Goal: Information Seeking & Learning: Learn about a topic

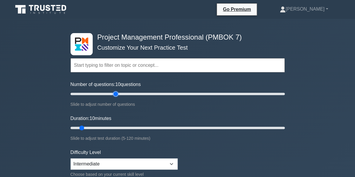
click at [113, 92] on input "Number of questions: 10 questions" at bounding box center [178, 93] width 214 height 7
type input "50"
click at [120, 94] on input "Number of questions: 50 questions" at bounding box center [178, 93] width 214 height 7
click at [106, 126] on input "Duration: 25 minutes" at bounding box center [178, 127] width 214 height 7
click at [113, 126] on input "Duration: 25 minutes" at bounding box center [178, 127] width 214 height 7
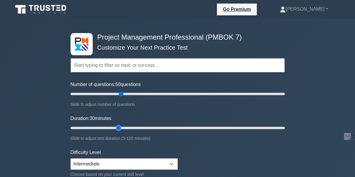
type input "30"
click at [116, 127] on input "Duration: 30 minutes" at bounding box center [178, 127] width 214 height 7
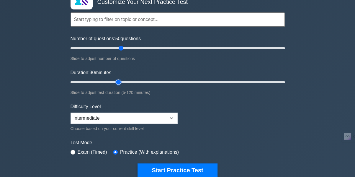
scroll to position [50, 0]
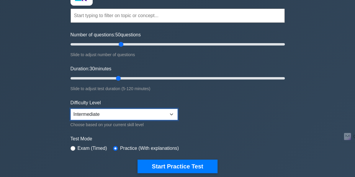
click at [171, 116] on select "Beginner Intermediate Expert" at bounding box center [124, 114] width 107 height 11
select select "beginner"
click at [71, 109] on select "Beginner Intermediate Expert" at bounding box center [124, 114] width 107 height 11
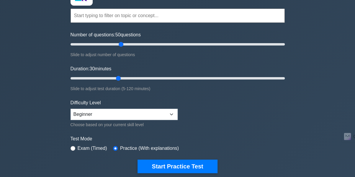
click at [90, 146] on label "Exam (Timed)" at bounding box center [93, 148] width 30 height 7
click at [72, 147] on input "radio" at bounding box center [73, 148] width 5 height 5
radio input "true"
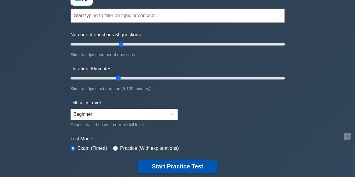
click at [141, 160] on button "Start Practice Test" at bounding box center [178, 167] width 80 height 14
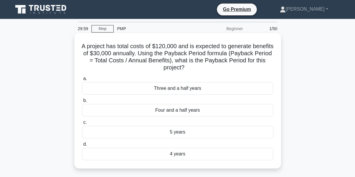
scroll to position [1, 0]
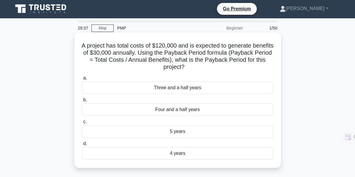
click at [180, 152] on div "4 years" at bounding box center [177, 153] width 191 height 12
click at [82, 146] on input "d. 4 years" at bounding box center [82, 144] width 0 height 4
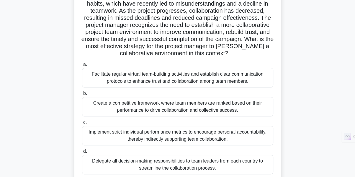
scroll to position [64, 0]
click at [174, 72] on div "Facilitate regular virtual team-building activities and establish clear communi…" at bounding box center [177, 77] width 191 height 19
click at [82, 66] on input "a. Facilitate regular virtual team-building activities and establish clear comm…" at bounding box center [82, 64] width 0 height 4
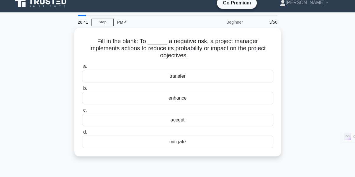
scroll to position [0, 0]
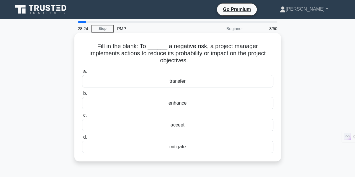
click at [176, 142] on div "mitigate" at bounding box center [177, 147] width 191 height 12
click at [82, 139] on input "d. [GEOGRAPHIC_DATA]" at bounding box center [82, 137] width 0 height 4
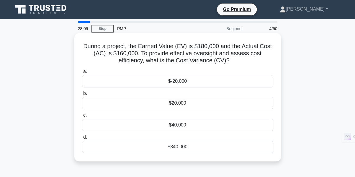
click at [182, 100] on div "$20,000" at bounding box center [177, 103] width 191 height 12
click at [82, 95] on input "b. $20,000" at bounding box center [82, 94] width 0 height 4
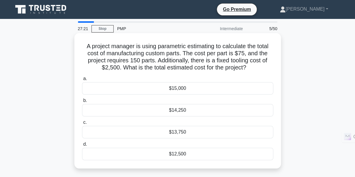
click at [210, 132] on div "$13,750" at bounding box center [177, 132] width 191 height 12
click at [82, 124] on input "c. $13,750" at bounding box center [82, 123] width 0 height 4
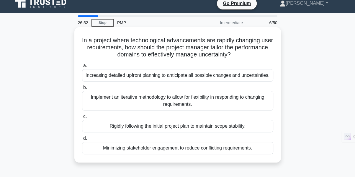
scroll to position [7, 0]
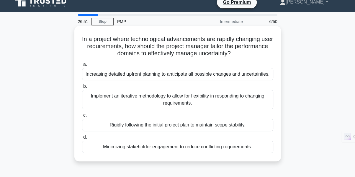
click at [165, 95] on div "Implement an iterative methodology to allow for flexibility in responding to ch…" at bounding box center [177, 99] width 191 height 19
click at [82, 88] on input "b. Implement an iterative methodology to allow for flexibility in responding to…" at bounding box center [82, 86] width 0 height 4
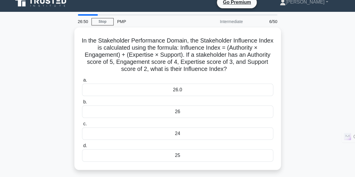
scroll to position [0, 0]
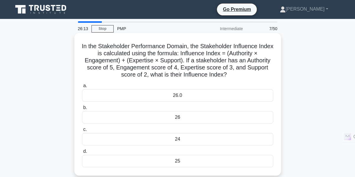
click at [165, 116] on div "26" at bounding box center [177, 117] width 191 height 12
click at [82, 110] on input "b. 26" at bounding box center [82, 108] width 0 height 4
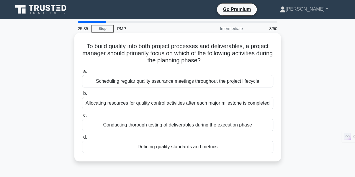
click at [155, 149] on div "Defining quality standards and metrics" at bounding box center [177, 147] width 191 height 12
click at [82, 139] on input "d. Defining quality standards and metrics" at bounding box center [82, 137] width 0 height 4
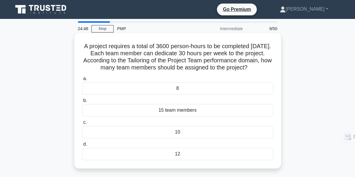
click at [161, 137] on div "10" at bounding box center [177, 132] width 191 height 12
click at [82, 124] on input "c. 10" at bounding box center [82, 123] width 0 height 4
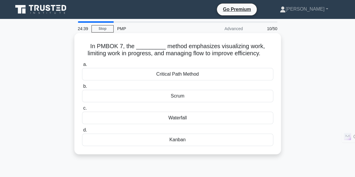
click at [167, 139] on div "Kanban" at bounding box center [177, 140] width 191 height 12
click at [82, 132] on input "d. Kanban" at bounding box center [82, 130] width 0 height 4
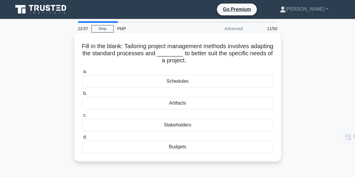
click at [178, 83] on div "Schedules" at bounding box center [177, 81] width 191 height 12
click at [82, 74] on input "a. Schedules" at bounding box center [82, 72] width 0 height 4
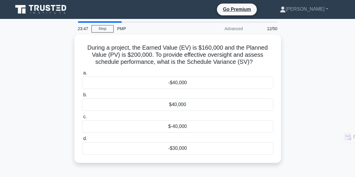
click at [178, 83] on div "-$40,000" at bounding box center [177, 83] width 191 height 12
click at [82, 75] on input "a. -$40,000" at bounding box center [82, 73] width 0 height 4
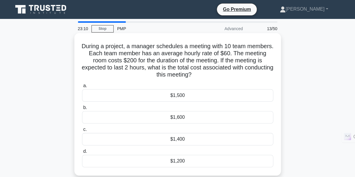
click at [178, 138] on div "$1,400" at bounding box center [177, 139] width 191 height 12
click at [82, 131] on input "c. $1,400" at bounding box center [82, 130] width 0 height 4
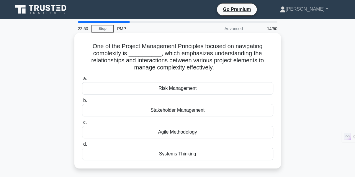
click at [164, 153] on div "Systems Thinking" at bounding box center [177, 154] width 191 height 12
click at [82, 146] on input "d. Systems Thinking" at bounding box center [82, 144] width 0 height 4
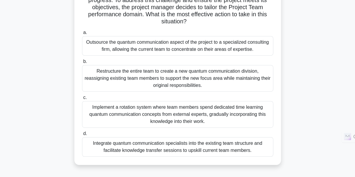
scroll to position [105, 0]
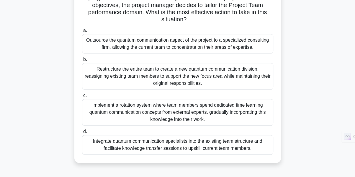
click at [161, 147] on div "Integrate quantum communication specialists into the existing team structure an…" at bounding box center [177, 144] width 191 height 19
click at [82, 134] on input "d. Integrate quantum communication specialists into the existing team structure…" at bounding box center [82, 132] width 0 height 4
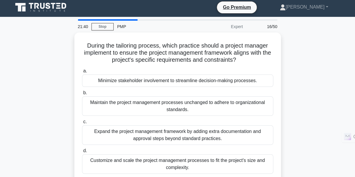
scroll to position [3, 0]
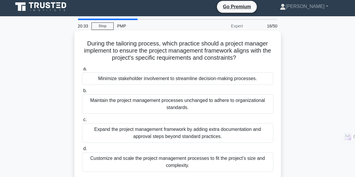
click at [162, 161] on div "Customize and scale the project management processes to fit the project's size …" at bounding box center [177, 161] width 191 height 19
click at [82, 151] on input "d. Customize and scale the project management processes to fit the project's si…" at bounding box center [82, 149] width 0 height 4
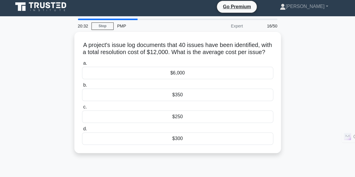
scroll to position [0, 0]
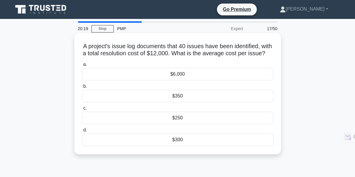
click at [171, 146] on div "$300" at bounding box center [177, 140] width 191 height 12
click at [82, 132] on input "d. $300" at bounding box center [82, 130] width 0 height 4
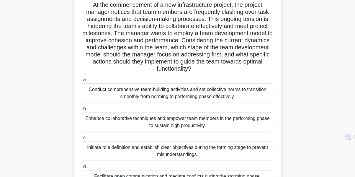
scroll to position [43, 0]
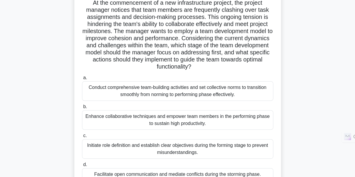
click at [195, 96] on div "Conduct comprehensive team-building activities and set collective norms to tran…" at bounding box center [177, 90] width 191 height 19
click at [82, 80] on input "a. Conduct comprehensive team-building activities and set collective norms to t…" at bounding box center [82, 78] width 0 height 4
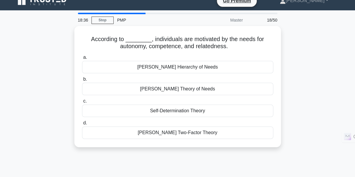
scroll to position [0, 0]
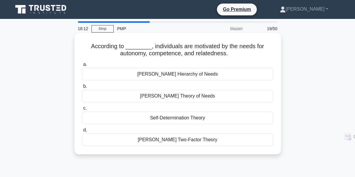
click at [174, 116] on div "Self-Determination Theory" at bounding box center [177, 118] width 191 height 12
click at [82, 110] on input "c. Self-Determination Theory" at bounding box center [82, 108] width 0 height 4
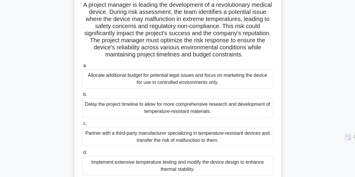
scroll to position [43, 0]
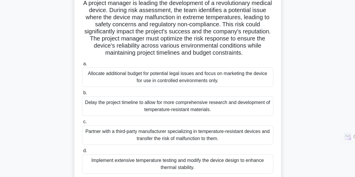
click at [164, 134] on div "Partner with a third-party manufacturer specializing in temperature-resistant d…" at bounding box center [177, 134] width 191 height 19
click at [82, 124] on input "c. Partner with a third-party manufacturer specializing in temperature-resistan…" at bounding box center [82, 122] width 0 height 4
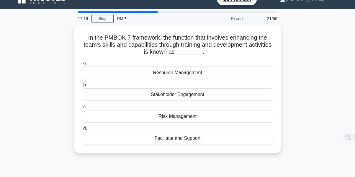
scroll to position [0, 0]
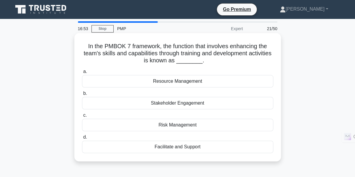
click at [182, 145] on div "Facilitate and Support" at bounding box center [177, 147] width 191 height 12
click at [82, 139] on input "d. Facilitate and Support" at bounding box center [82, 137] width 0 height 4
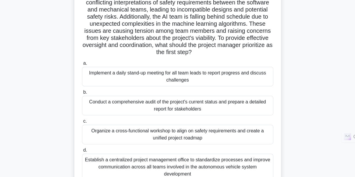
scroll to position [81, 0]
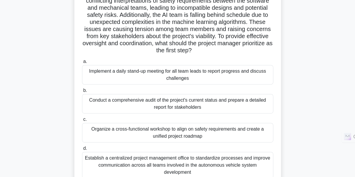
click at [172, 134] on div "Organize a cross-functional workshop to align on safety requirements and create…" at bounding box center [177, 132] width 191 height 19
click at [82, 121] on input "c. Organize a cross-functional workshop to align on safety requirements and cre…" at bounding box center [82, 120] width 0 height 4
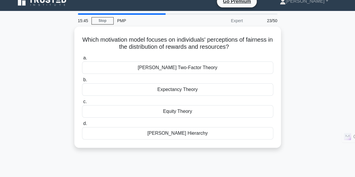
scroll to position [0, 0]
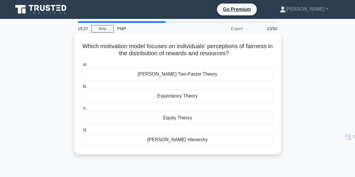
click at [173, 74] on div "Herzberg's Two-Factor Theory" at bounding box center [177, 74] width 191 height 12
click at [82, 66] on input "a. Herzberg's Two-Factor Theory" at bounding box center [82, 65] width 0 height 4
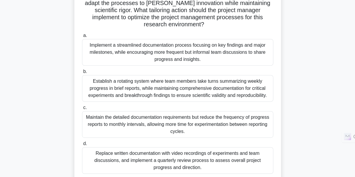
scroll to position [86, 0]
click at [160, 92] on div "Establish a rotating system where team members take turns summarizing weekly pr…" at bounding box center [177, 88] width 191 height 27
click at [82, 73] on input "b. Establish a rotating system where team members take turns summarizing weekly…" at bounding box center [82, 71] width 0 height 4
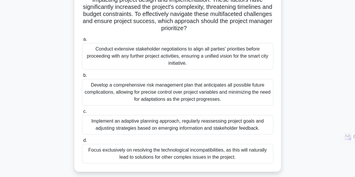
scroll to position [103, 0]
click at [190, 125] on div "Implement an adaptive planning approach, regularly reassessing project goals an…" at bounding box center [177, 124] width 191 height 19
click at [82, 113] on input "c. Implement an adaptive planning approach, regularly reassessing project goals…" at bounding box center [82, 111] width 0 height 4
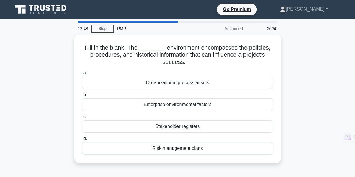
scroll to position [0, 0]
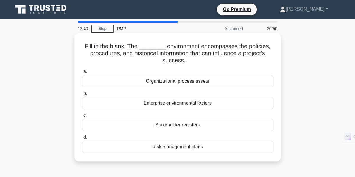
click at [195, 83] on div "Organizational process assets" at bounding box center [177, 81] width 191 height 12
click at [82, 74] on input "a. Organizational process assets" at bounding box center [82, 72] width 0 height 4
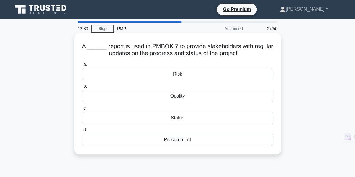
click at [183, 116] on div "Status" at bounding box center [177, 118] width 191 height 12
click at [82, 110] on input "c. Status" at bounding box center [82, 108] width 0 height 4
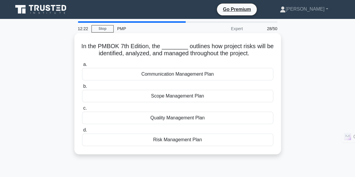
click at [171, 142] on div "Risk Management Plan" at bounding box center [177, 140] width 191 height 12
click at [82, 132] on input "d. Risk Management Plan" at bounding box center [82, 130] width 0 height 4
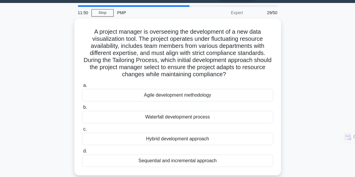
scroll to position [16, 0]
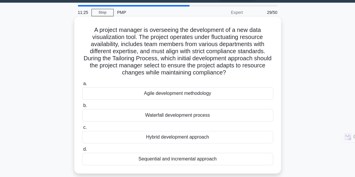
click at [164, 134] on div "Hybrid development approach" at bounding box center [177, 137] width 191 height 12
click at [82, 129] on input "c. Hybrid development approach" at bounding box center [82, 128] width 0 height 4
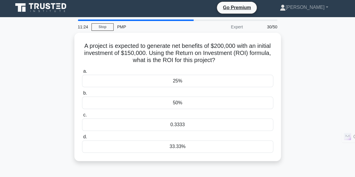
scroll to position [0, 0]
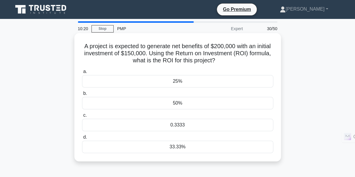
click at [181, 147] on div "33.33%" at bounding box center [177, 147] width 191 height 12
click at [82, 139] on input "d. 33.33%" at bounding box center [82, 137] width 0 height 4
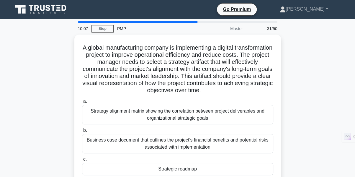
click at [181, 147] on div "Business case document that outlines the project's financial benefits and poten…" at bounding box center [177, 143] width 191 height 19
click at [82, 132] on input "b. Business case document that outlines the project's financial benefits and po…" at bounding box center [82, 131] width 0 height 4
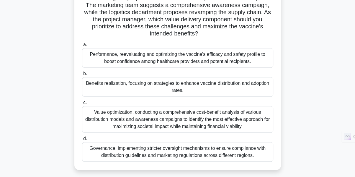
scroll to position [77, 0]
click at [202, 125] on div "Value optimization, conducting a comprehensive cost-benefit analysis of various…" at bounding box center [177, 119] width 191 height 27
click at [82, 104] on input "c. Value optimization, conducting a comprehensive cost-benefit analysis of vari…" at bounding box center [82, 102] width 0 height 4
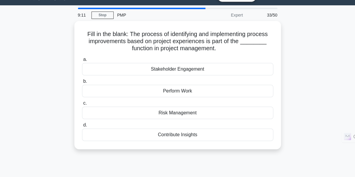
scroll to position [0, 0]
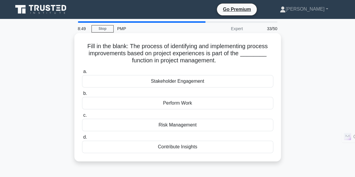
click at [193, 146] on div "Contribute Insights" at bounding box center [177, 147] width 191 height 12
click at [82, 139] on input "d. Contribute Insights" at bounding box center [82, 137] width 0 height 4
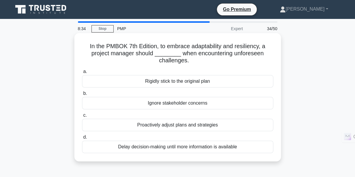
click at [174, 126] on div "Proactively adjust plans and strategies" at bounding box center [177, 125] width 191 height 12
click at [82, 117] on input "c. Proactively adjust plans and strategies" at bounding box center [82, 115] width 0 height 4
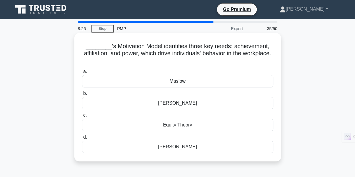
click at [181, 151] on div "McClelland" at bounding box center [177, 147] width 191 height 12
click at [82, 139] on input "d. McClelland" at bounding box center [82, 137] width 0 height 4
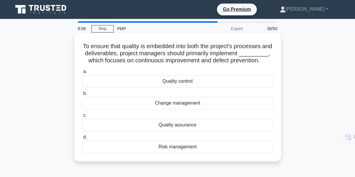
click at [187, 87] on div "Quality control" at bounding box center [177, 81] width 191 height 12
click at [82, 74] on input "a. Quality control" at bounding box center [82, 72] width 0 height 4
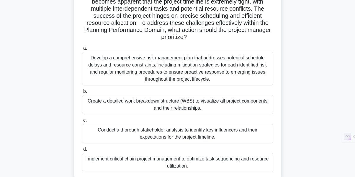
scroll to position [59, 0]
click at [151, 158] on div "Implement critical chain project management to optimize task sequencing and res…" at bounding box center [177, 161] width 191 height 19
click at [82, 151] on input "d. Implement critical chain project management to optimize task sequencing and …" at bounding box center [82, 149] width 0 height 4
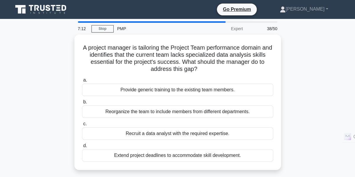
scroll to position [0, 0]
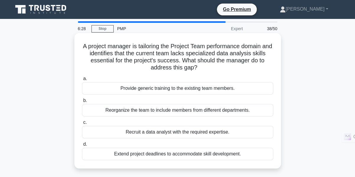
click at [209, 134] on div "Recruit a data analyst with the required expertise." at bounding box center [177, 132] width 191 height 12
click at [82, 124] on input "c. Recruit a data analyst with the required expertise." at bounding box center [82, 123] width 0 height 4
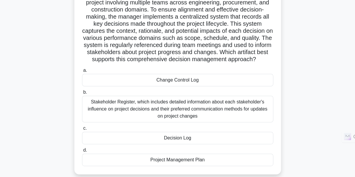
scroll to position [53, 0]
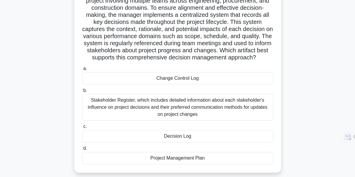
click at [201, 136] on div "Decision Log" at bounding box center [177, 136] width 191 height 12
click at [82, 129] on input "c. Decision Log" at bounding box center [82, 127] width 0 height 4
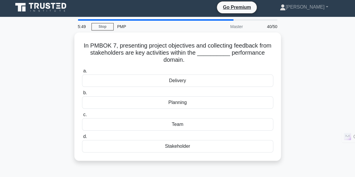
scroll to position [0, 0]
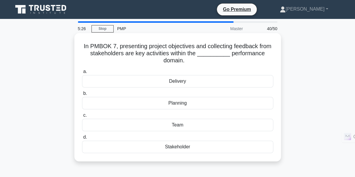
click at [189, 147] on div "Stakeholder" at bounding box center [177, 147] width 191 height 12
click at [82, 139] on input "d. Stakeholder" at bounding box center [82, 137] width 0 height 4
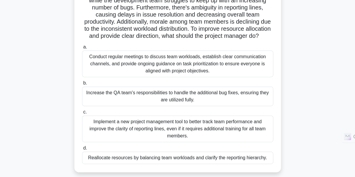
scroll to position [62, 0]
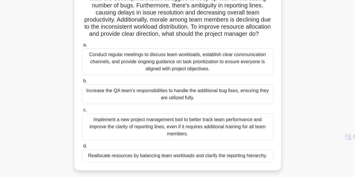
click at [148, 72] on div "Conduct regular meetings to discuss team workloads, establish clear communicati…" at bounding box center [177, 61] width 191 height 27
click at [82, 47] on input "a. Conduct regular meetings to discuss team workloads, establish clear communic…" at bounding box center [82, 45] width 0 height 4
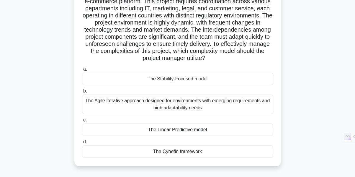
scroll to position [53, 0]
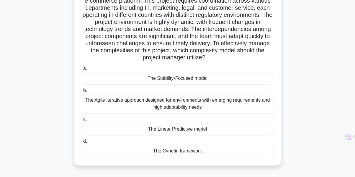
click at [142, 102] on div "The Agile Iterative approach designed for environments with emerging requiremen…" at bounding box center [177, 103] width 191 height 19
click at [82, 92] on input "b. The Agile Iterative approach designed for environments with emerging require…" at bounding box center [82, 91] width 0 height 4
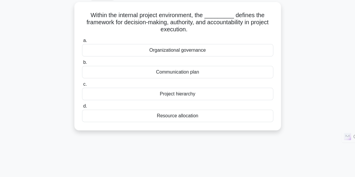
scroll to position [0, 0]
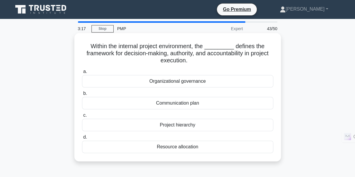
click at [169, 80] on div "Organizational governance" at bounding box center [177, 81] width 191 height 12
click at [82, 74] on input "a. Organizational governance" at bounding box center [82, 72] width 0 height 4
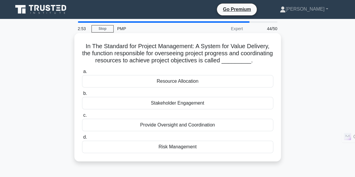
click at [164, 131] on div "Provide Oversight and Coordination" at bounding box center [177, 125] width 191 height 12
click at [82, 117] on input "c. Provide Oversight and Coordination" at bounding box center [82, 115] width 0 height 4
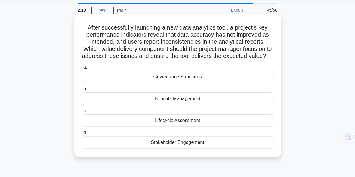
scroll to position [19, 0]
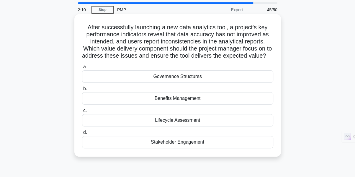
click at [185, 105] on div "Benefits Management" at bounding box center [177, 98] width 191 height 12
click at [82, 91] on input "b. Benefits Management" at bounding box center [82, 89] width 0 height 4
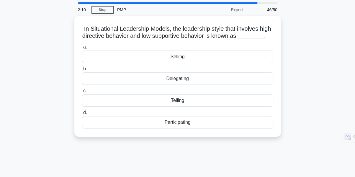
scroll to position [0, 0]
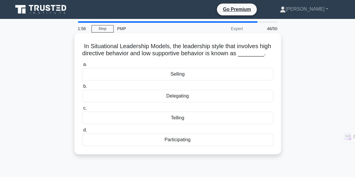
click at [179, 117] on div "Telling" at bounding box center [177, 118] width 191 height 12
click at [82, 110] on input "c. Telling" at bounding box center [82, 108] width 0 height 4
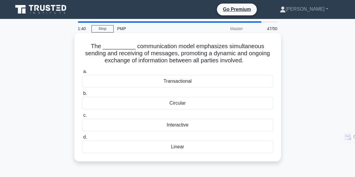
click at [171, 126] on div "Interactive" at bounding box center [177, 125] width 191 height 12
click at [82, 117] on input "c. Interactive" at bounding box center [82, 115] width 0 height 4
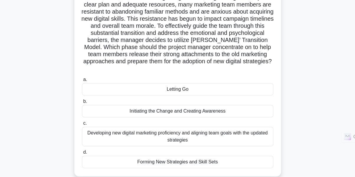
scroll to position [56, 0]
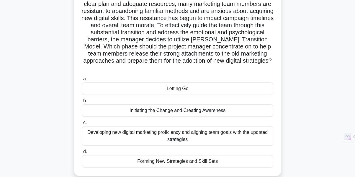
click at [192, 112] on div "Initiating the Change and Creating Awareness" at bounding box center [177, 110] width 191 height 12
click at [82, 103] on input "b. Initiating the Change and Creating Awareness" at bounding box center [82, 101] width 0 height 4
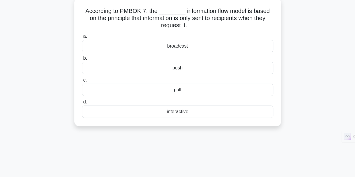
scroll to position [0, 0]
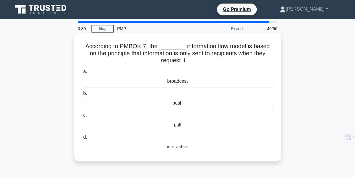
click at [187, 124] on div "pull" at bounding box center [177, 125] width 191 height 12
click at [82, 117] on input "c. pull" at bounding box center [82, 115] width 0 height 4
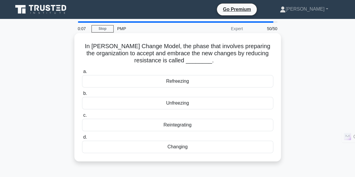
click at [176, 148] on div "Changing" at bounding box center [177, 147] width 191 height 12
click at [82, 139] on input "d. Changing" at bounding box center [82, 137] width 0 height 4
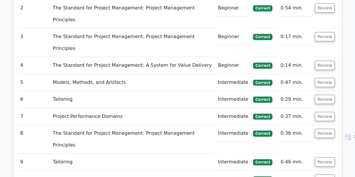
scroll to position [721, 0]
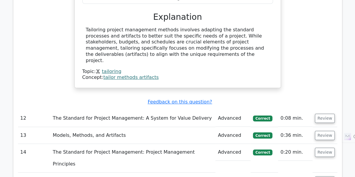
scroll to position [1033, 0]
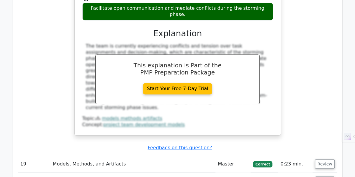
scroll to position [1445, 0]
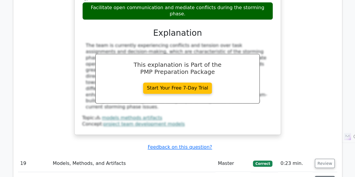
click at [323, 176] on button "Review" at bounding box center [325, 180] width 20 height 9
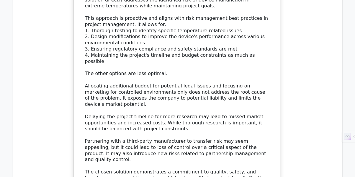
scroll to position [1881, 0]
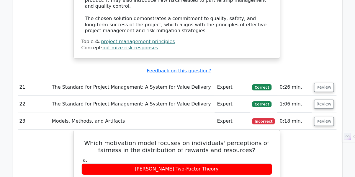
scroll to position [2017, 0]
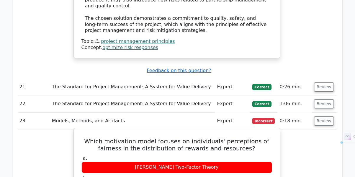
drag, startPoint x: 83, startPoint y: 110, endPoint x: 156, endPoint y: 146, distance: 80.6
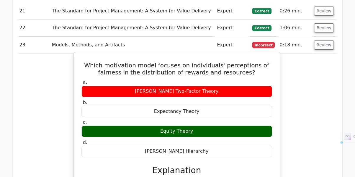
scroll to position [2093, 0]
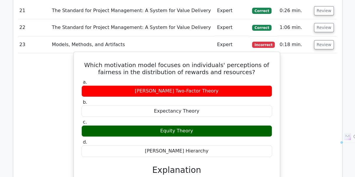
drag, startPoint x: 222, startPoint y: 92, endPoint x: 83, endPoint y: 33, distance: 150.1
copy div "Equity Theory is the motivation model that focuses on individuals' perceptions …"
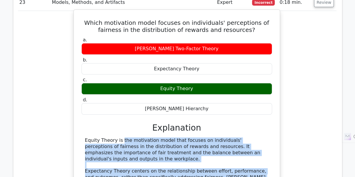
scroll to position [2161, 0]
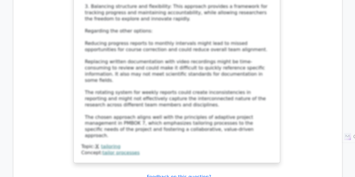
scroll to position [2759, 0]
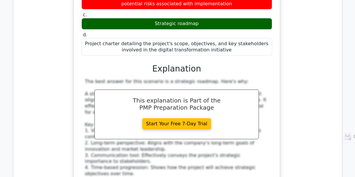
scroll to position [3192, 0]
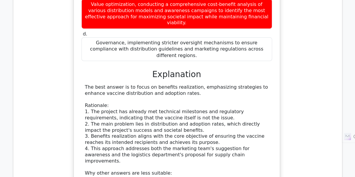
scroll to position [3680, 0]
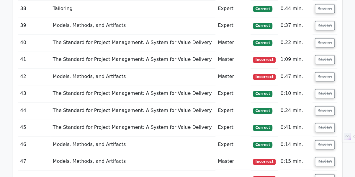
scroll to position [1433, 0]
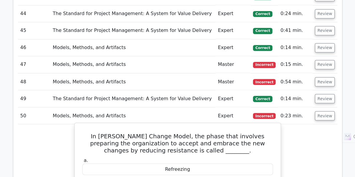
scroll to position [1533, 0]
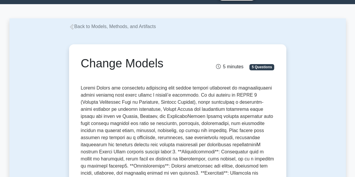
scroll to position [19, 0]
